Goal: Task Accomplishment & Management: Manage account settings

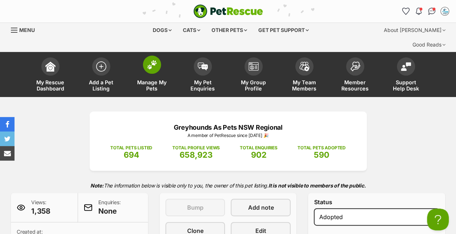
click at [146, 56] on span at bounding box center [152, 65] width 18 height 18
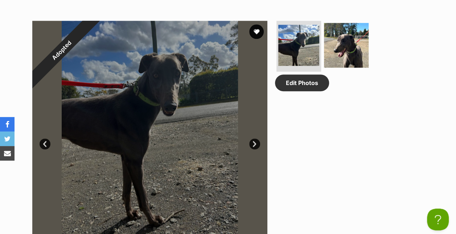
scroll to position [544, 0]
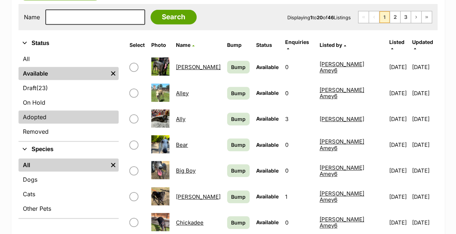
scroll to position [145, 0]
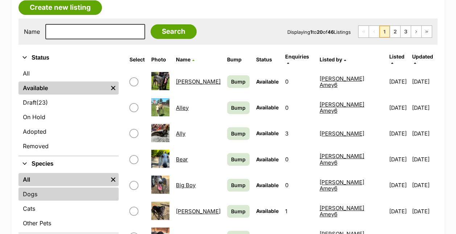
click at [70, 187] on link "Dogs" at bounding box center [69, 193] width 100 height 13
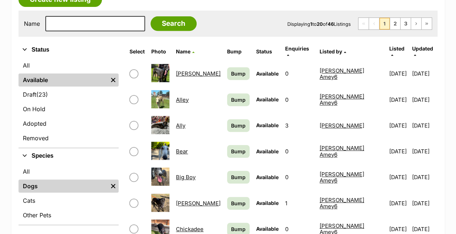
scroll to position [109, 0]
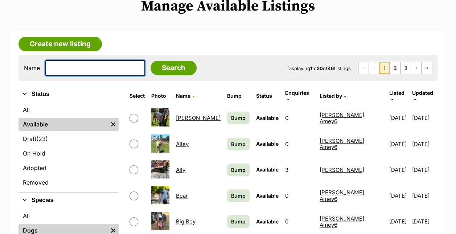
click at [104, 60] on input "text" at bounding box center [95, 67] width 100 height 15
type input "jazz"
click at [151, 61] on input "Search" at bounding box center [174, 68] width 46 height 15
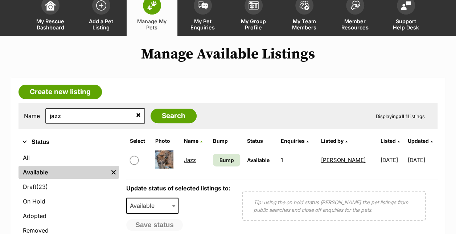
scroll to position [73, 0]
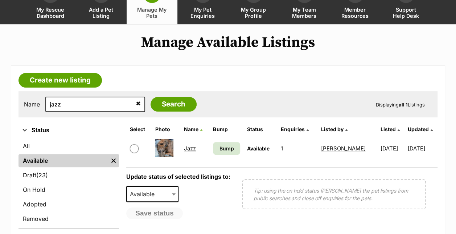
click at [192, 145] on link "Jazz" at bounding box center [190, 148] width 12 height 7
click at [136, 144] on input "checkbox" at bounding box center [134, 148] width 9 height 9
checkbox input "true"
click at [162, 186] on span "Available" at bounding box center [152, 194] width 52 height 16
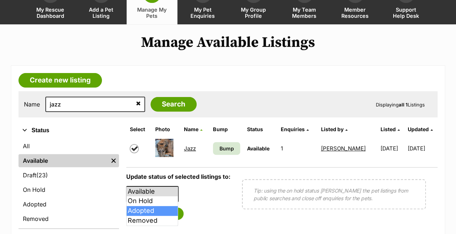
select select "rehomed"
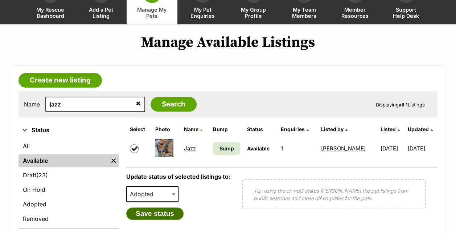
click at [154, 207] on button "Save status" at bounding box center [154, 213] width 57 height 12
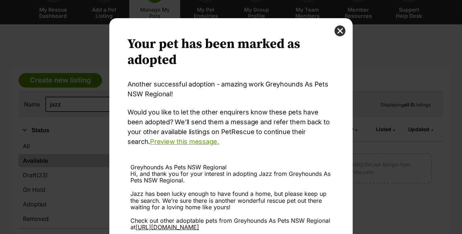
scroll to position [91, 0]
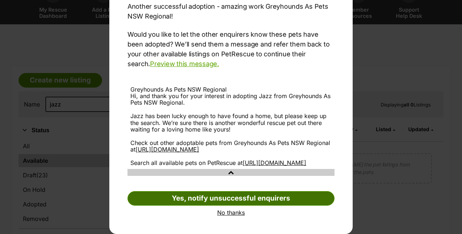
click at [226, 197] on link "Yes, notify unsuccessful enquirers" at bounding box center [230, 198] width 207 height 15
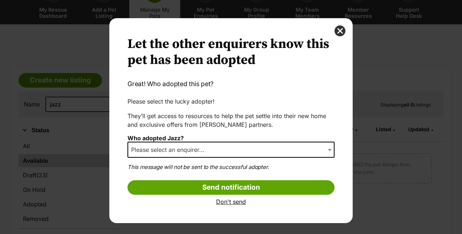
click at [215, 147] on span "Please select an enquirer..." at bounding box center [230, 150] width 207 height 16
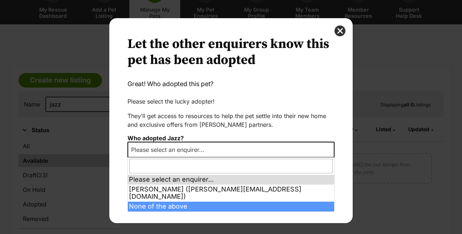
select select "other"
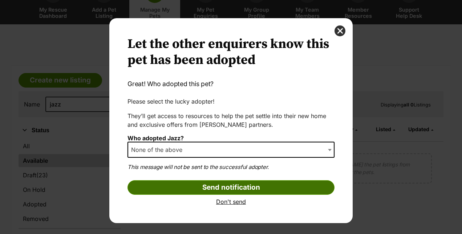
click at [237, 185] on input "Send notification" at bounding box center [230, 187] width 207 height 15
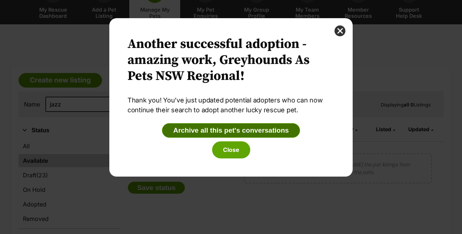
click at [235, 128] on button "Archive all this pet's conversations" at bounding box center [231, 130] width 138 height 15
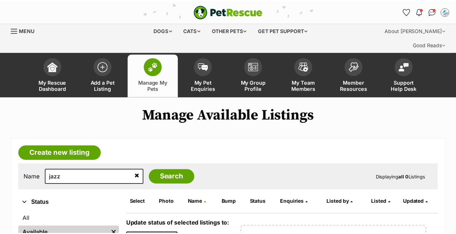
scroll to position [73, 0]
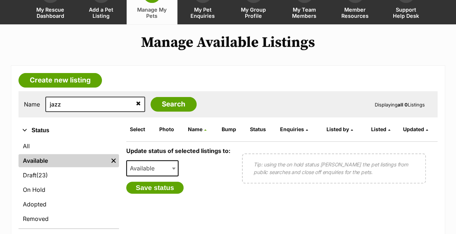
click at [129, 97] on div "jazz" at bounding box center [95, 104] width 100 height 15
click at [100, 97] on input "jazz" at bounding box center [95, 104] width 100 height 15
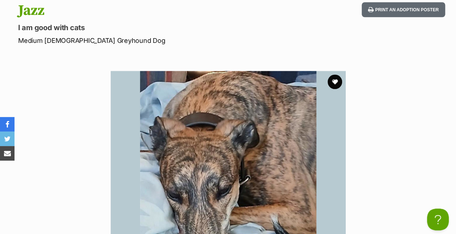
scroll to position [145, 0]
